Goal: Task Accomplishment & Management: Manage account settings

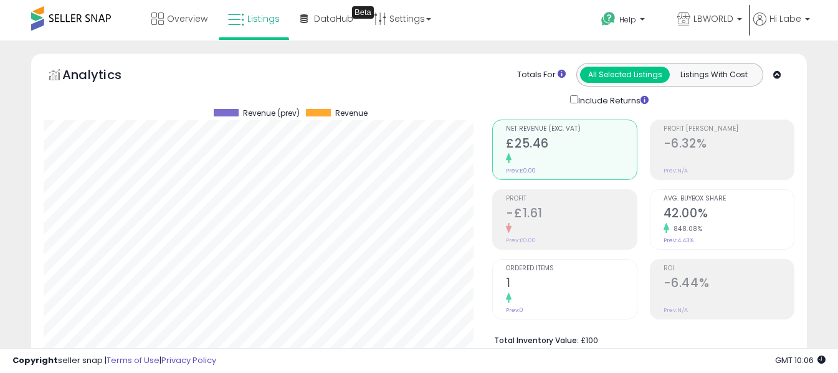
select select "**"
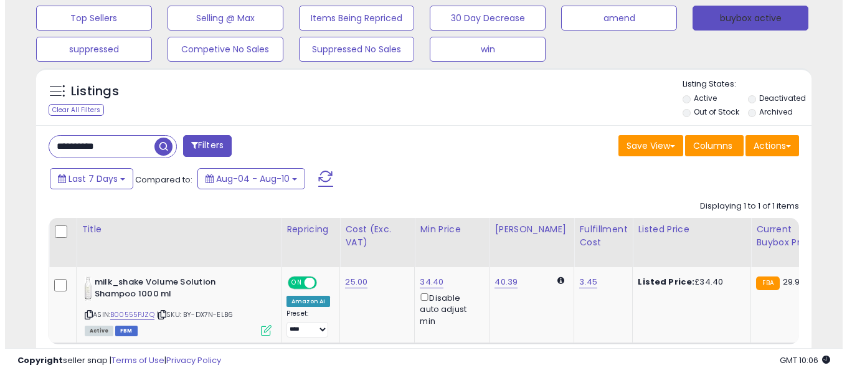
scroll to position [255, 449]
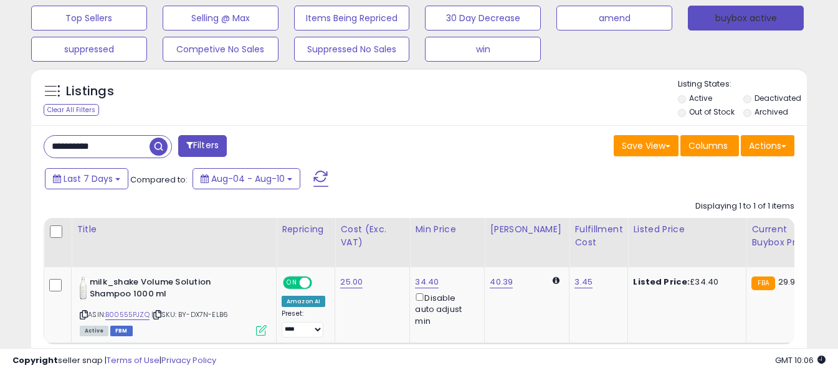
drag, startPoint x: 749, startPoint y: 21, endPoint x: 620, endPoint y: 100, distance: 151.6
click at [748, 21] on button "buybox active" at bounding box center [746, 18] width 116 height 25
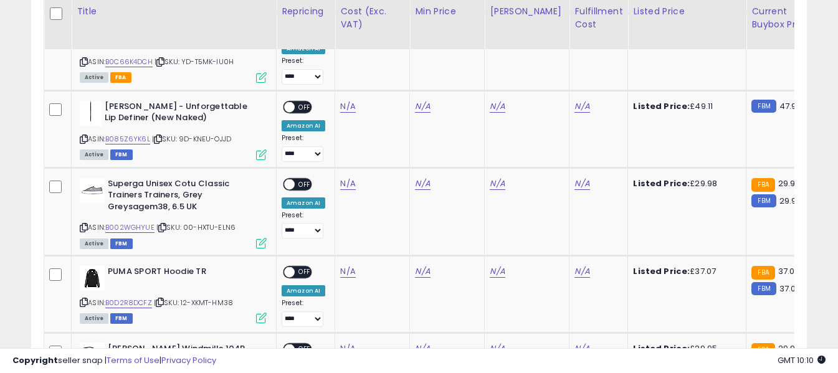
scroll to position [792, 0]
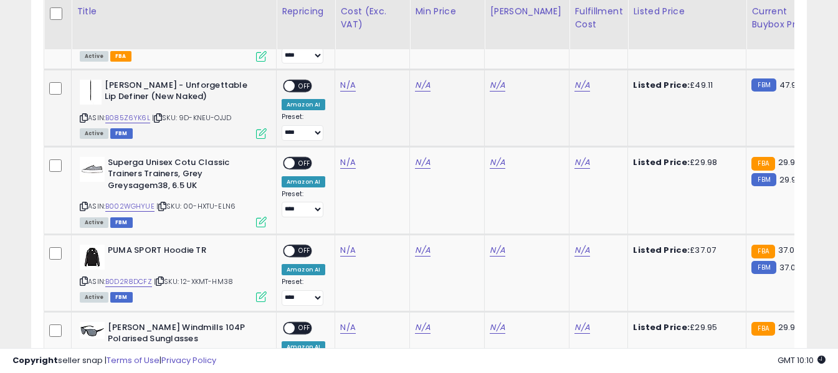
click at [82, 118] on icon at bounding box center [84, 118] width 8 height 7
click at [331, 53] on input "number" at bounding box center [312, 54] width 111 height 21
type input "*****"
click at [385, 54] on icon "submit" at bounding box center [380, 52] width 7 height 7
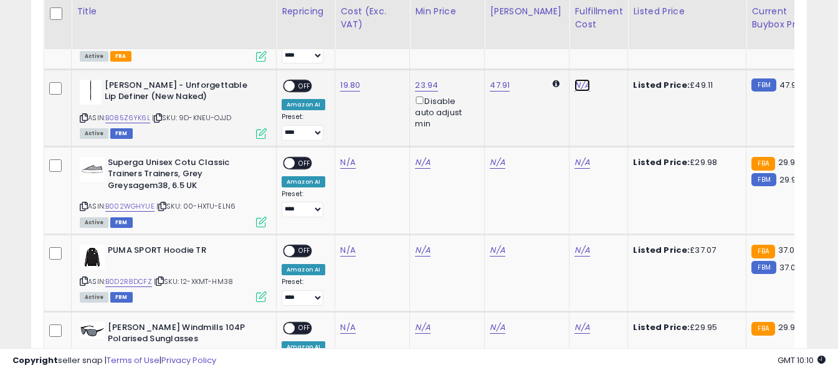
click at [574, 86] on link "N/A" at bounding box center [581, 85] width 15 height 12
click at [554, 58] on input "text" at bounding box center [535, 53] width 111 height 19
type input "*"
click at [616, 59] on button "submit" at bounding box center [605, 53] width 21 height 19
click at [300, 86] on span "OFF" at bounding box center [305, 85] width 20 height 11
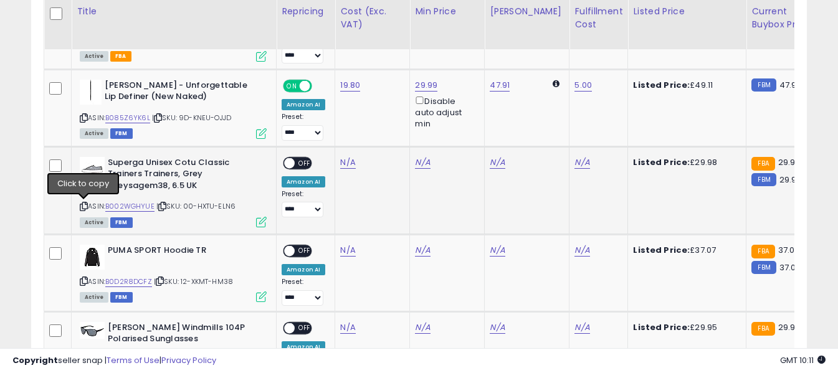
click at [82, 207] on icon at bounding box center [84, 206] width 8 height 7
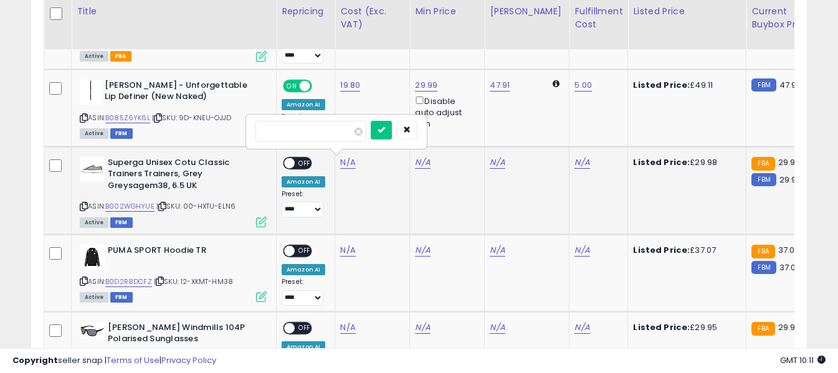
click at [333, 135] on input "number" at bounding box center [310, 131] width 111 height 21
type input "*****"
click at [392, 136] on button "submit" at bounding box center [381, 130] width 21 height 19
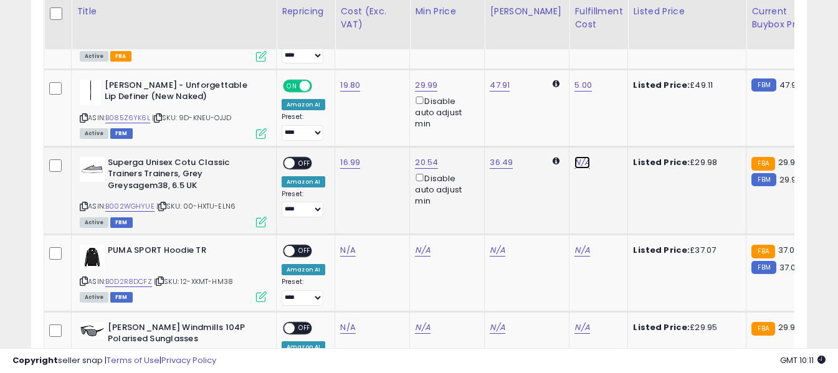
click at [577, 161] on link "N/A" at bounding box center [581, 162] width 15 height 12
click at [538, 131] on input "text" at bounding box center [535, 130] width 111 height 19
type input "*"
click at [609, 129] on icon "submit" at bounding box center [605, 129] width 7 height 7
click at [303, 163] on span "OFF" at bounding box center [305, 163] width 20 height 11
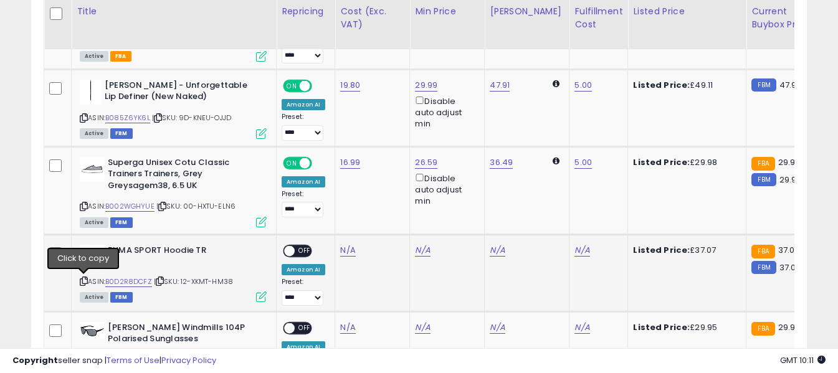
click at [82, 283] on icon at bounding box center [84, 281] width 8 height 7
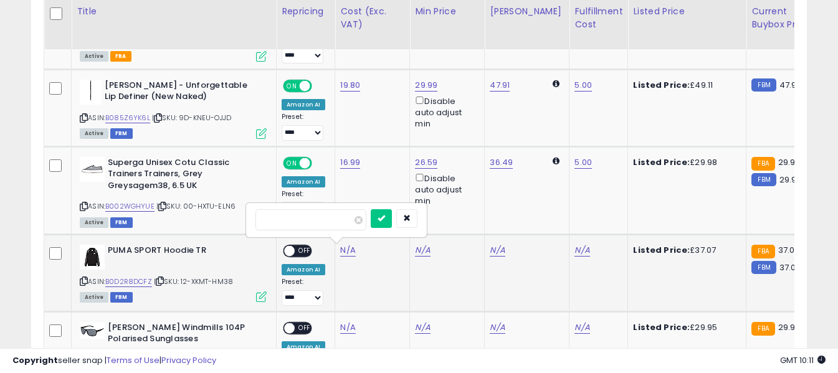
click at [336, 224] on input "number" at bounding box center [310, 219] width 111 height 21
type input "*****"
click at [385, 217] on icon "submit" at bounding box center [380, 217] width 7 height 7
click at [574, 246] on link "N/A" at bounding box center [581, 250] width 15 height 12
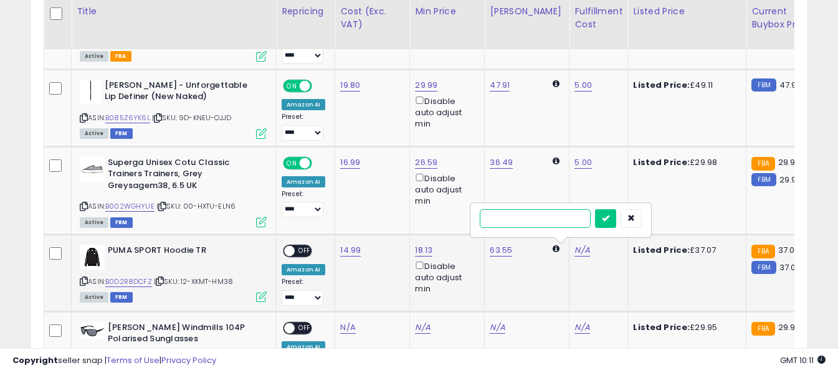
click at [554, 221] on input "text" at bounding box center [535, 218] width 111 height 19
type input "*"
click at [616, 211] on button "submit" at bounding box center [605, 218] width 21 height 19
click at [301, 254] on span "OFF" at bounding box center [305, 250] width 20 height 11
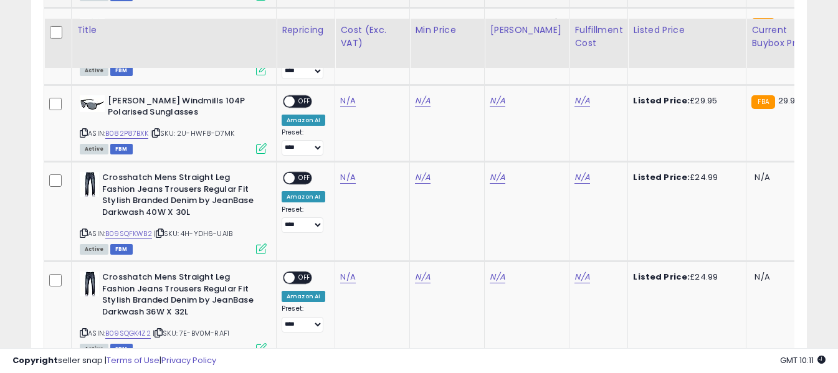
scroll to position [1041, 0]
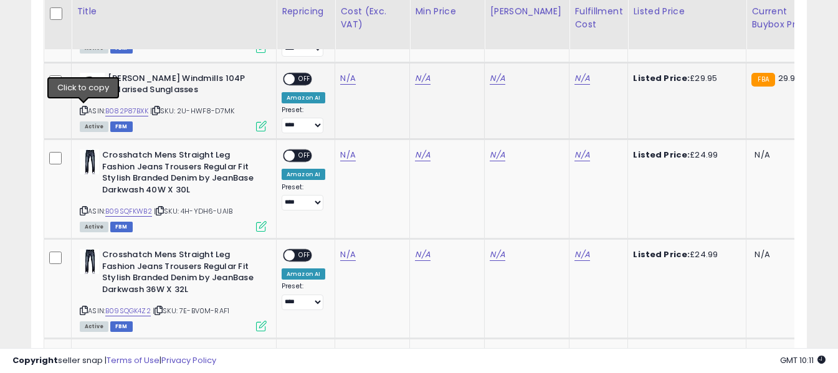
click at [83, 112] on icon at bounding box center [84, 110] width 8 height 7
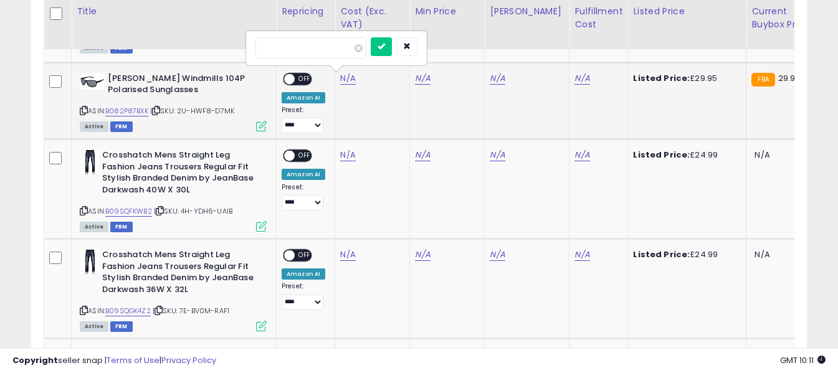
click at [336, 49] on input "number" at bounding box center [310, 47] width 111 height 21
type input "*****"
click at [385, 43] on icon "submit" at bounding box center [380, 45] width 7 height 7
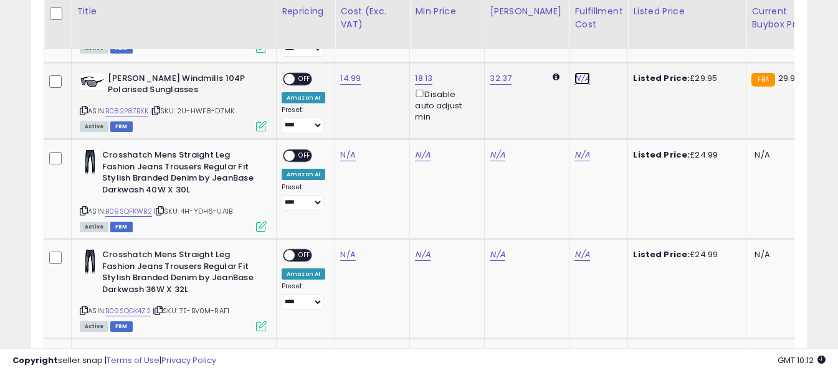
click at [574, 78] on link "N/A" at bounding box center [581, 78] width 15 height 12
click at [541, 52] on input "text" at bounding box center [535, 46] width 111 height 19
type input "*"
click at [609, 49] on icon "submit" at bounding box center [605, 45] width 7 height 7
click at [303, 78] on span "OFF" at bounding box center [305, 79] width 20 height 11
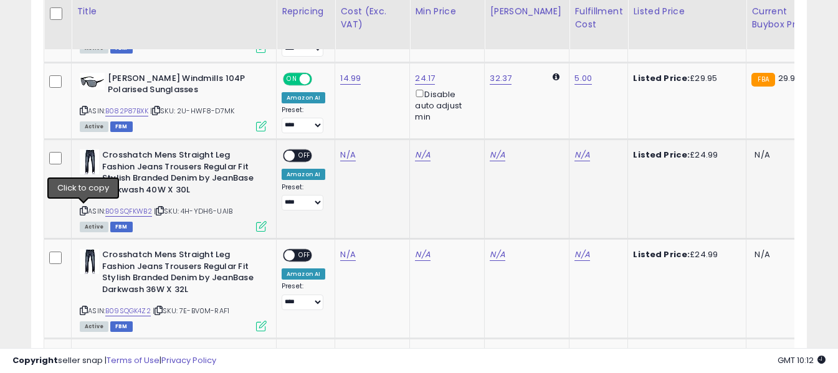
click at [82, 212] on icon at bounding box center [84, 210] width 8 height 7
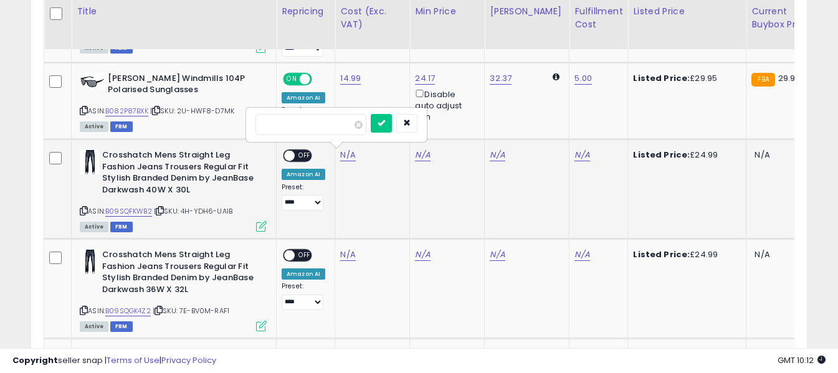
click at [333, 126] on input "number" at bounding box center [310, 124] width 111 height 21
type input "*****"
click at [385, 125] on icon "submit" at bounding box center [380, 122] width 7 height 7
click at [574, 155] on link "N/A" at bounding box center [581, 155] width 15 height 12
click at [557, 123] on input "text" at bounding box center [535, 123] width 111 height 19
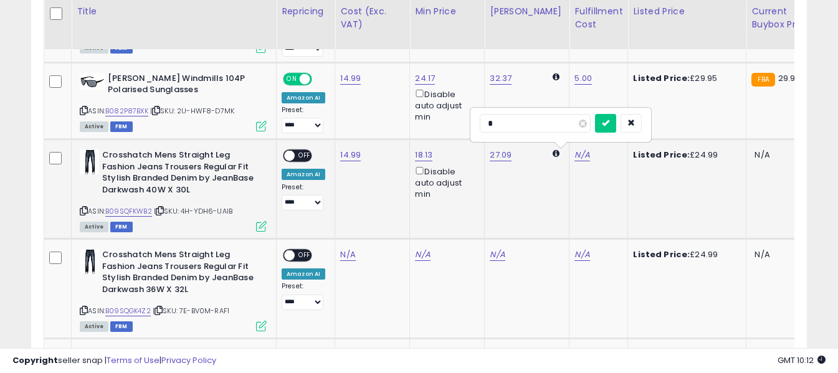
type input "*"
click at [616, 118] on button "submit" at bounding box center [605, 123] width 21 height 19
click at [307, 156] on span "OFF" at bounding box center [305, 156] width 20 height 11
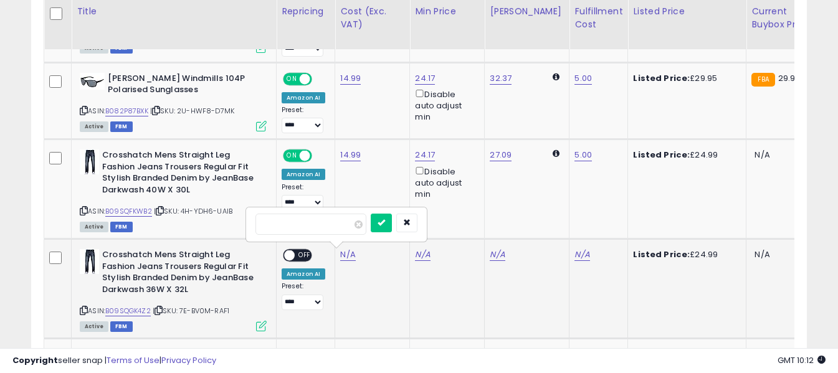
click at [338, 226] on input "number" at bounding box center [310, 224] width 111 height 21
type input "*****"
click at [392, 216] on button "submit" at bounding box center [381, 223] width 21 height 19
click at [574, 253] on link "N/A" at bounding box center [581, 255] width 15 height 12
click at [556, 221] on input "text" at bounding box center [535, 223] width 111 height 19
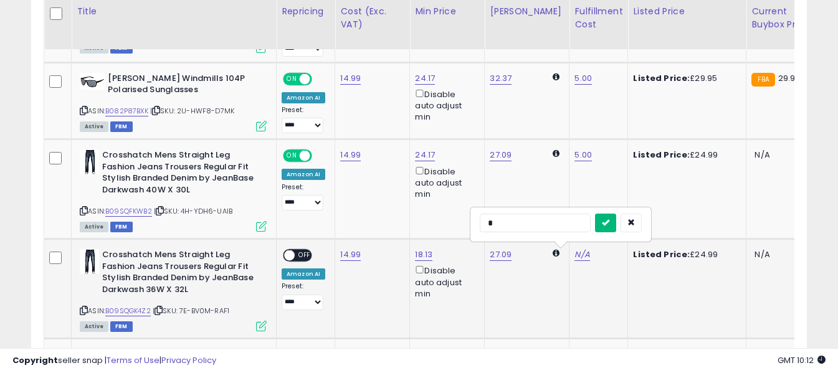
type input "*"
click at [609, 222] on icon "submit" at bounding box center [605, 222] width 7 height 7
click at [308, 254] on span "OFF" at bounding box center [305, 255] width 20 height 11
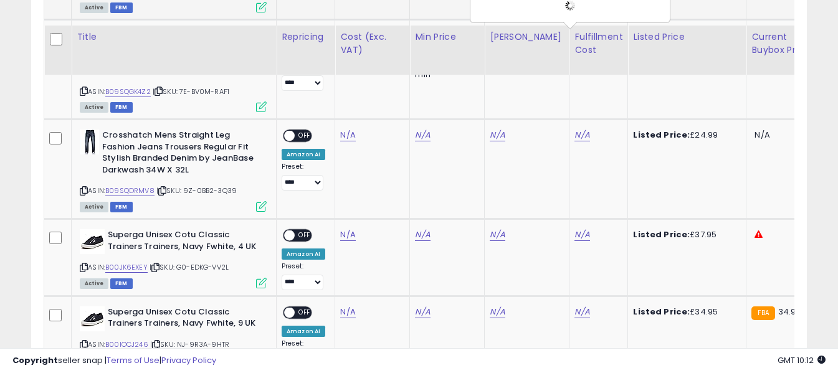
scroll to position [1290, 0]
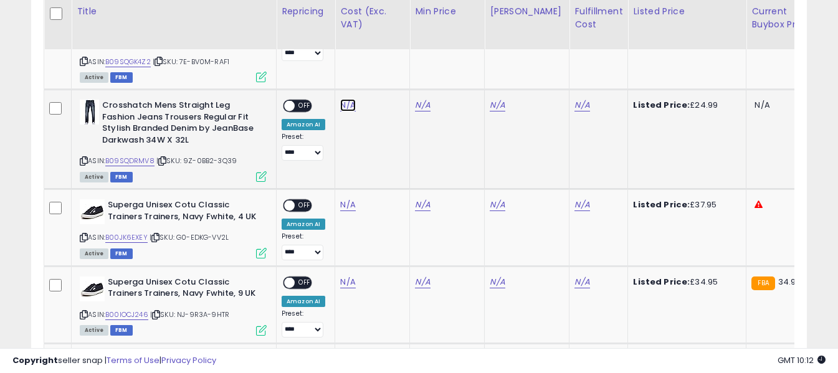
click at [338, 77] on input "number" at bounding box center [310, 74] width 111 height 21
type input "*****"
drag, startPoint x: 397, startPoint y: 75, endPoint x: 411, endPoint y: 80, distance: 14.8
click at [385, 75] on icon "submit" at bounding box center [380, 72] width 7 height 7
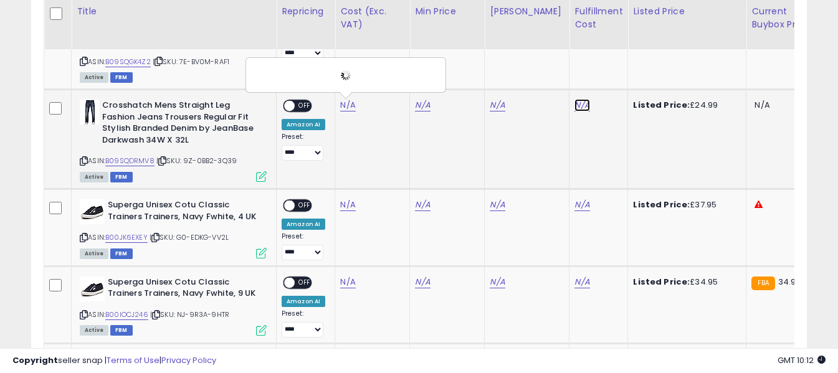
click at [574, 103] on link "N/A" at bounding box center [581, 105] width 15 height 12
click at [550, 72] on input "text" at bounding box center [535, 73] width 111 height 19
type input "*"
click at [616, 77] on button "submit" at bounding box center [605, 73] width 21 height 19
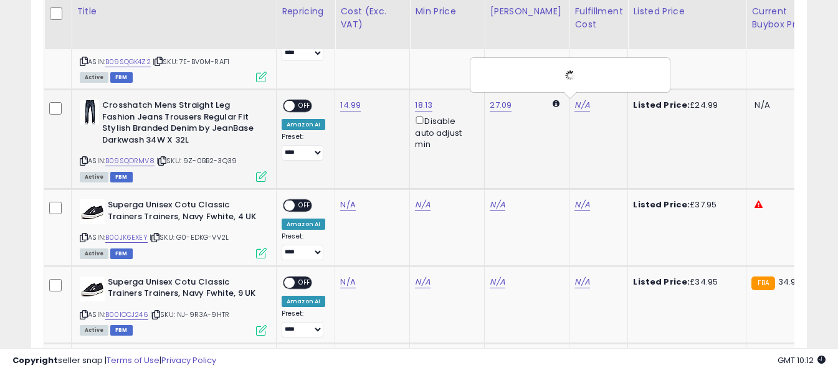
click at [305, 105] on span "OFF" at bounding box center [305, 106] width 20 height 11
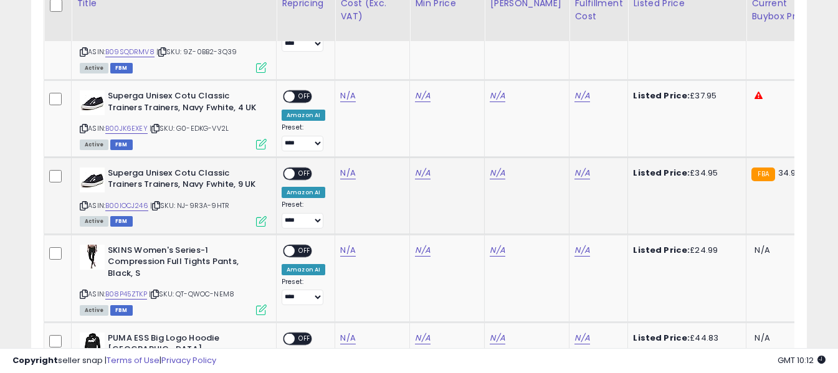
scroll to position [1415, 0]
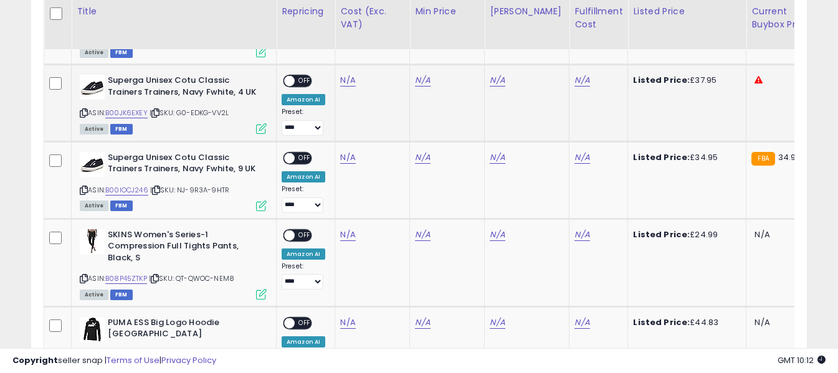
click at [85, 113] on icon at bounding box center [84, 113] width 8 height 7
click at [334, 55] on input "number" at bounding box center [310, 49] width 111 height 21
type input "*****"
drag, startPoint x: 401, startPoint y: 47, endPoint x: 548, endPoint y: 82, distance: 151.7
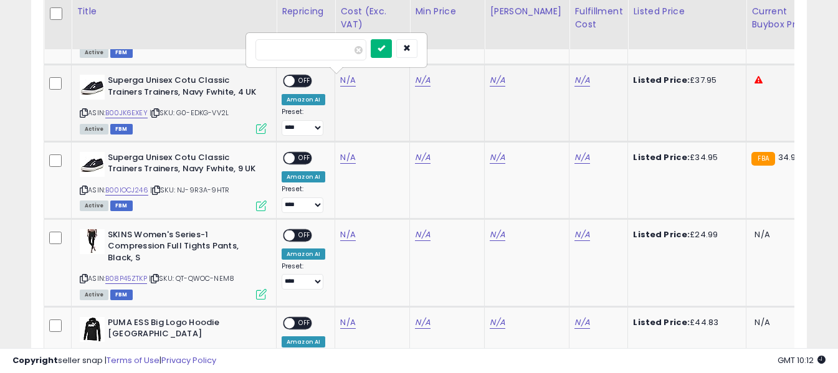
click at [385, 47] on icon "submit" at bounding box center [380, 47] width 7 height 7
click at [574, 80] on link "N/A" at bounding box center [581, 80] width 15 height 12
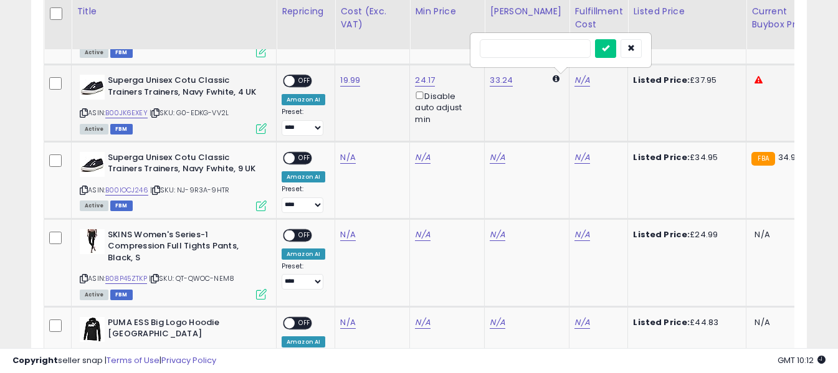
click at [540, 54] on input "text" at bounding box center [535, 48] width 111 height 19
type input "*"
click at [616, 52] on button "submit" at bounding box center [605, 48] width 21 height 19
click at [303, 82] on span "OFF" at bounding box center [305, 81] width 20 height 11
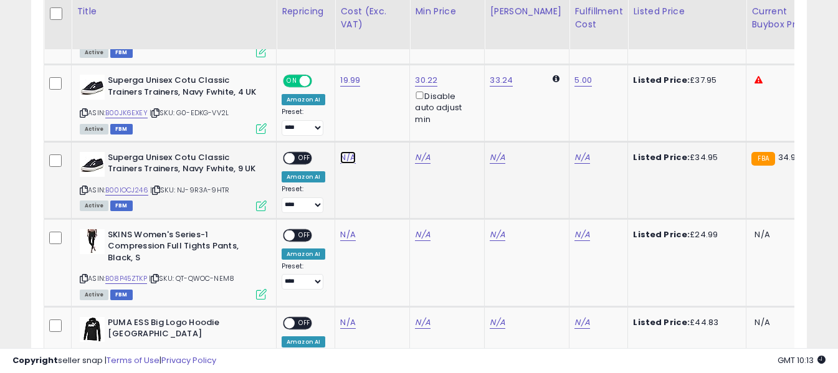
click at [336, 130] on input "number" at bounding box center [310, 126] width 111 height 21
type input "*****"
click at [385, 125] on icon "submit" at bounding box center [380, 124] width 7 height 7
click at [574, 156] on link "N/A" at bounding box center [581, 157] width 15 height 12
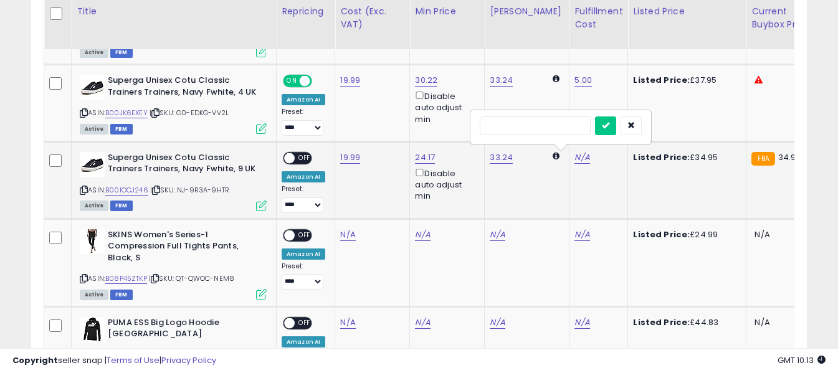
click at [553, 122] on input "text" at bounding box center [535, 125] width 111 height 19
type input "*"
click at [609, 126] on icon "submit" at bounding box center [605, 124] width 7 height 7
click at [303, 158] on span "OFF" at bounding box center [305, 158] width 20 height 11
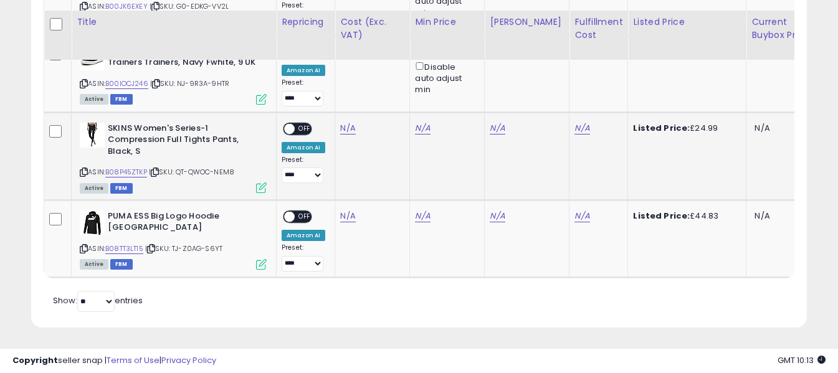
scroll to position [1532, 0]
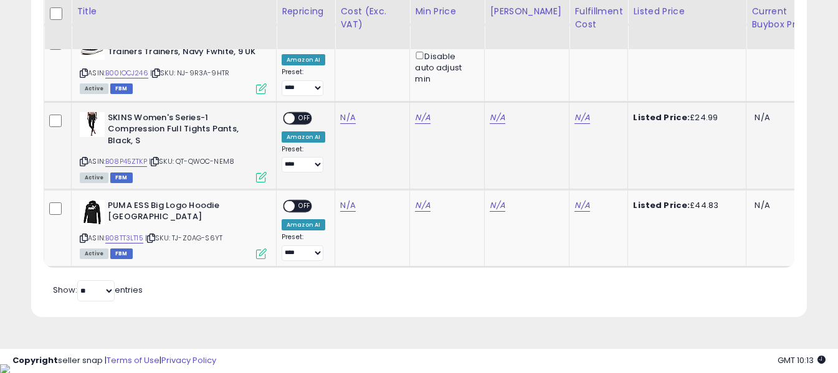
click at [83, 161] on icon at bounding box center [84, 161] width 8 height 7
click at [331, 88] on input "number" at bounding box center [310, 87] width 111 height 21
type input "*****"
click at [385, 86] on icon "submit" at bounding box center [380, 85] width 7 height 7
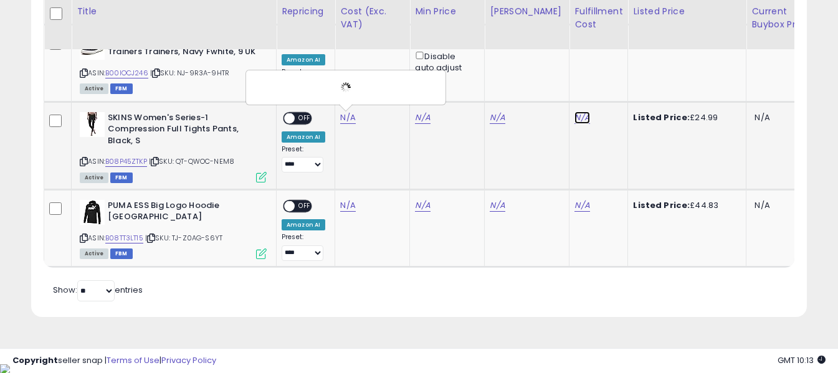
click at [574, 118] on link "N/A" at bounding box center [581, 117] width 15 height 12
click at [559, 84] on input "text" at bounding box center [535, 86] width 111 height 19
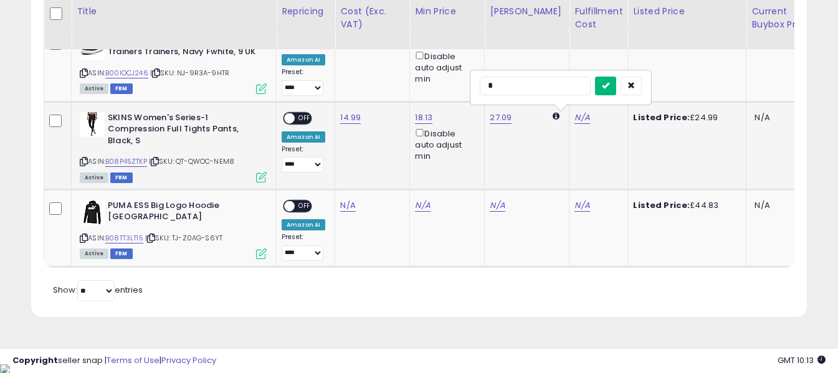
type input "*"
click at [616, 90] on button "submit" at bounding box center [605, 86] width 21 height 19
click at [313, 120] on div "**********" at bounding box center [304, 142] width 44 height 61
click at [305, 118] on span "OFF" at bounding box center [305, 118] width 20 height 11
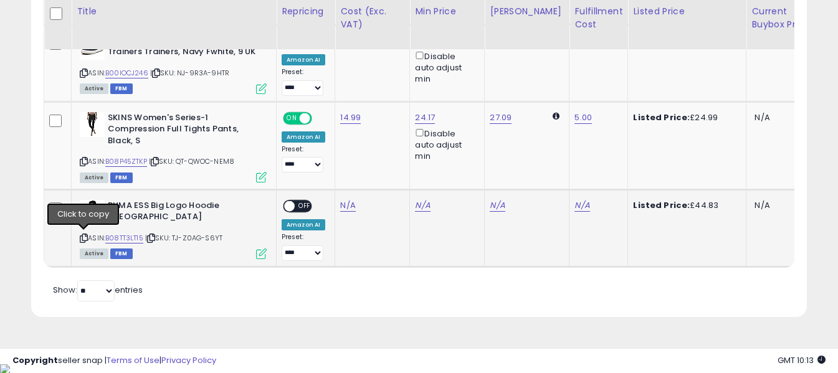
click at [87, 237] on icon at bounding box center [84, 238] width 8 height 7
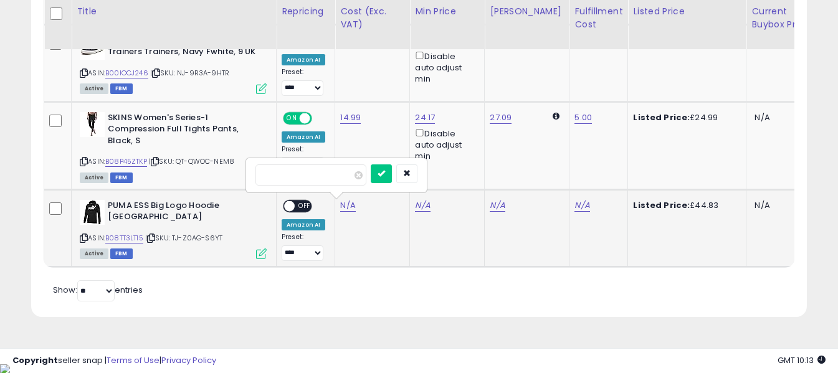
click at [337, 176] on input "number" at bounding box center [310, 174] width 111 height 21
type input "*****"
click at [392, 174] on button "submit" at bounding box center [381, 173] width 21 height 19
click at [574, 205] on link "N/A" at bounding box center [581, 205] width 15 height 12
click at [548, 174] on input "text" at bounding box center [535, 173] width 111 height 19
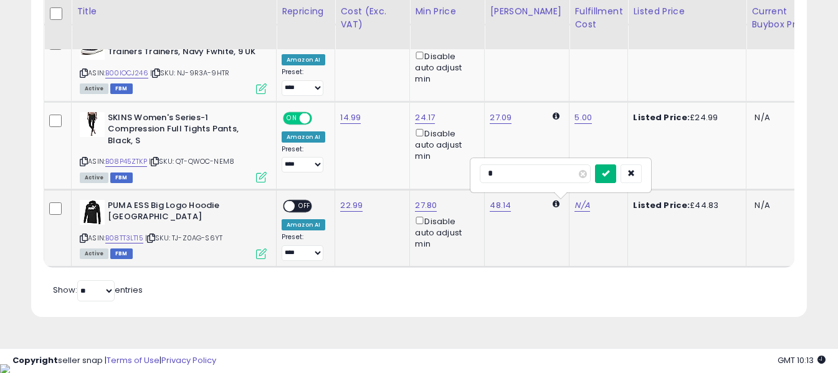
type input "*"
click at [616, 171] on button "submit" at bounding box center [605, 173] width 21 height 19
click at [301, 206] on span "OFF" at bounding box center [305, 206] width 20 height 11
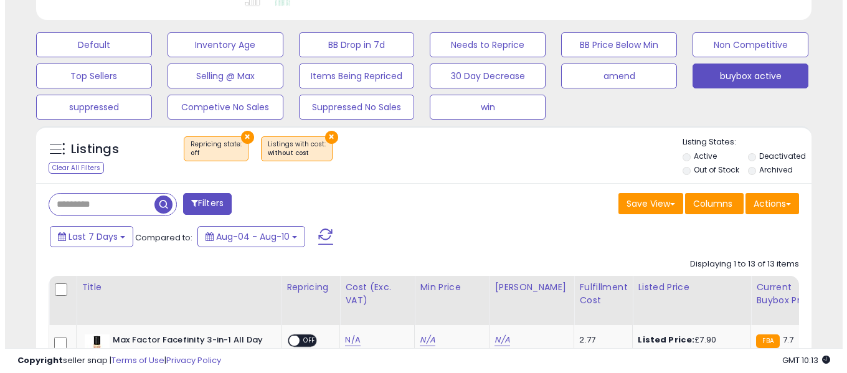
scroll to position [348, 0]
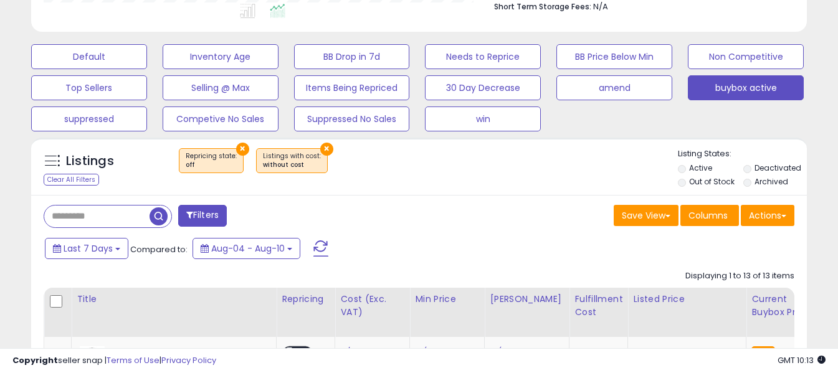
click at [316, 243] on span at bounding box center [320, 248] width 15 height 16
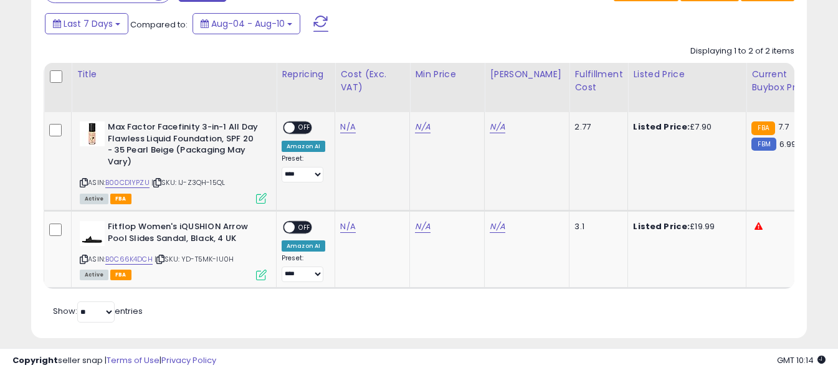
scroll to position [594, 0]
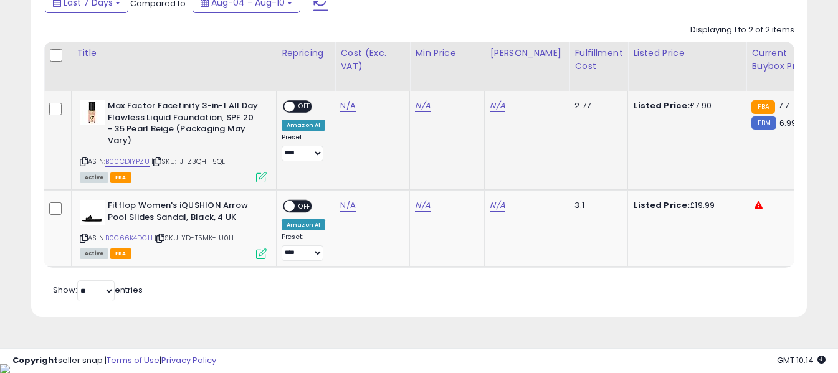
click at [82, 161] on icon at bounding box center [84, 161] width 8 height 7
click at [82, 237] on icon at bounding box center [84, 238] width 8 height 7
drag, startPoint x: 108, startPoint y: 203, endPoint x: 184, endPoint y: 217, distance: 77.2
click at [184, 217] on b "Fitflop Women's iQUSHION Arrow Pool Slides Sandal, Black, 4 UK" at bounding box center [183, 213] width 151 height 26
copy b "Fitflop Women's iQUSHION Arrow Pool Slides Sandal"
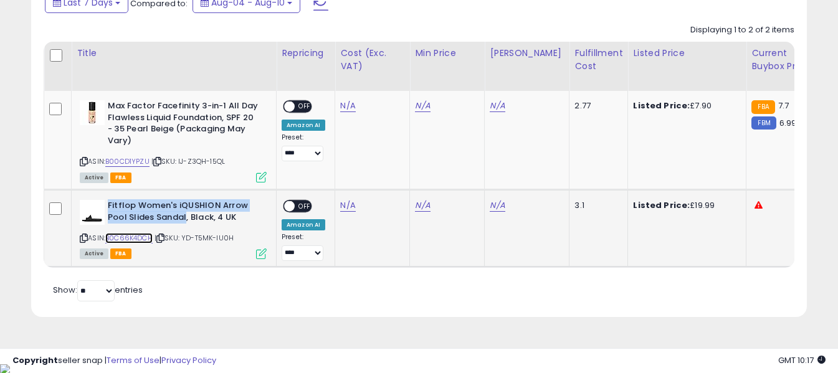
click at [140, 240] on link "B0C66K4DCH" at bounding box center [128, 238] width 47 height 11
click at [345, 112] on link "N/A" at bounding box center [347, 106] width 15 height 12
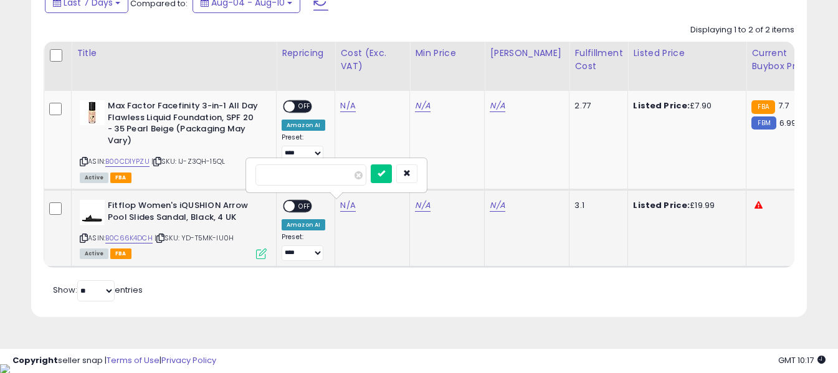
click at [322, 178] on input "number" at bounding box center [310, 174] width 111 height 21
type input "****"
click at [392, 176] on button "submit" at bounding box center [381, 173] width 21 height 19
click at [303, 203] on span "OFF" at bounding box center [305, 206] width 20 height 11
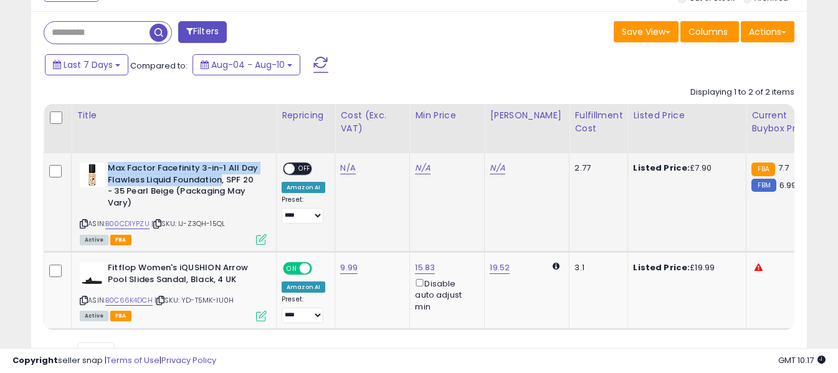
drag, startPoint x: 108, startPoint y: 167, endPoint x: 219, endPoint y: 181, distance: 111.2
click at [219, 181] on b "Max Factor Facefinity 3-in-1 All Day Flawless Liquid Foundation, SPF 20 - 35 Pe…" at bounding box center [183, 187] width 151 height 49
copy b "Max Factor Facefinity 3-in-1 All Day Flawless Liquid Foundation"
click at [346, 168] on link "N/A" at bounding box center [347, 168] width 15 height 12
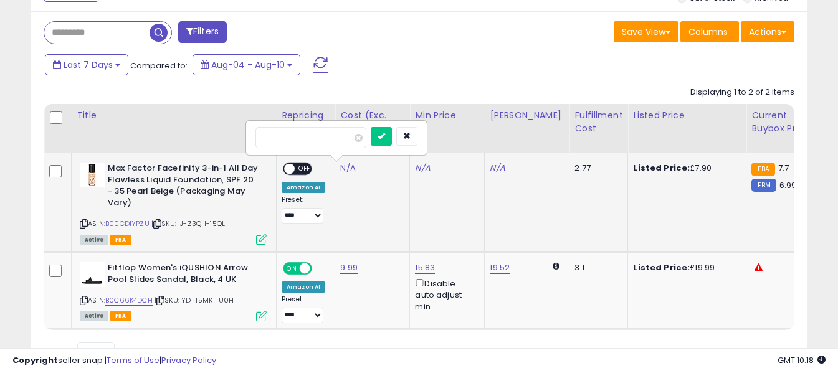
click at [333, 140] on input "number" at bounding box center [310, 137] width 111 height 21
type input "*****"
click at [385, 138] on icon "submit" at bounding box center [380, 135] width 7 height 7
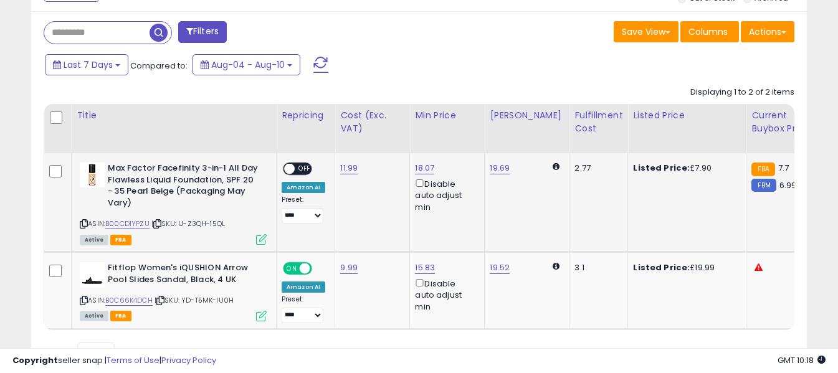
click at [298, 168] on span "OFF" at bounding box center [305, 169] width 20 height 11
click at [311, 67] on button at bounding box center [320, 64] width 31 height 25
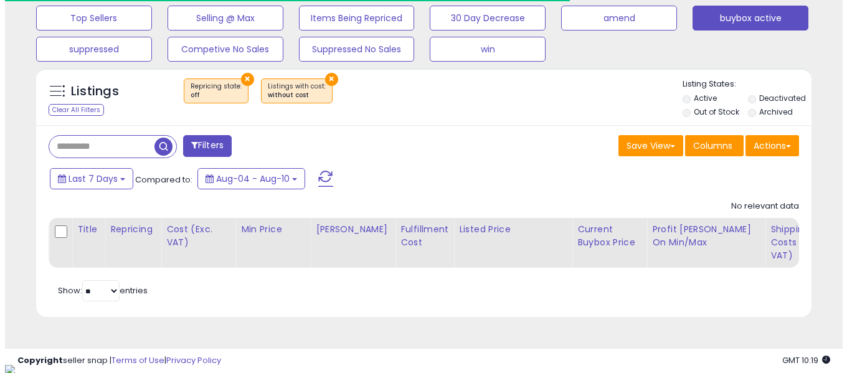
scroll to position [255, 449]
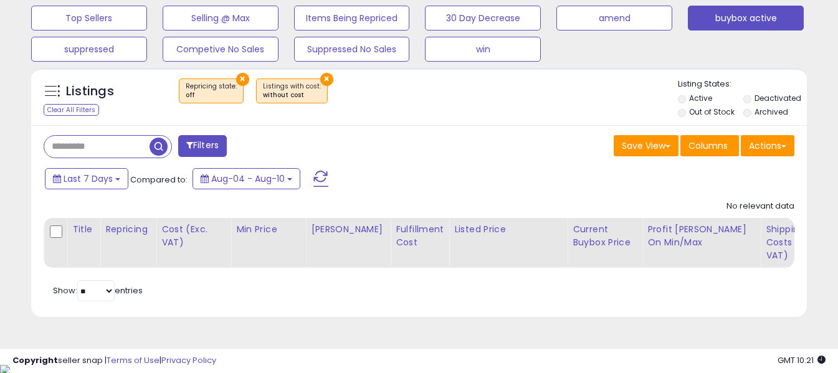
click at [322, 180] on span at bounding box center [320, 179] width 15 height 16
